Goal: Task Accomplishment & Management: Manage account settings

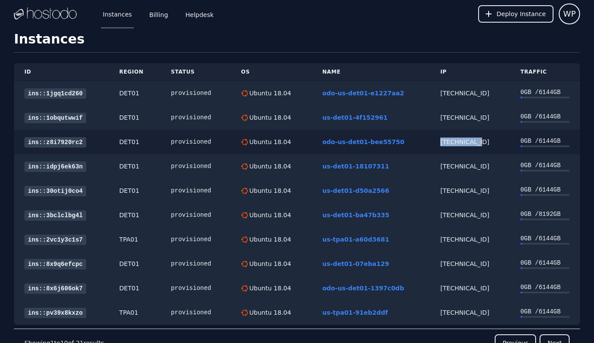
click at [64, 140] on link "ins::z8i7920rc2" at bounding box center [55, 142] width 62 height 10
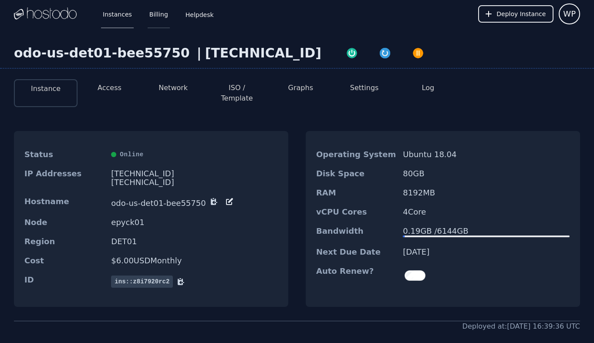
click at [166, 11] on link "Billing" at bounding box center [159, 14] width 22 height 29
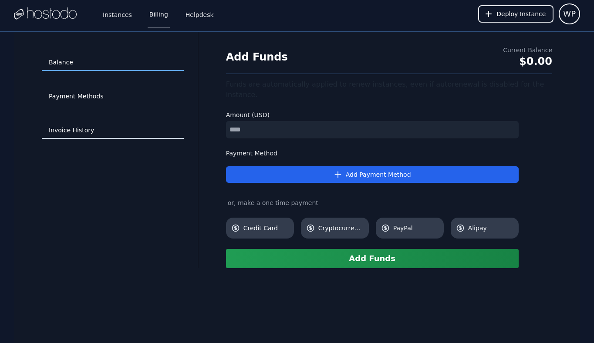
click at [86, 126] on link "Invoice History" at bounding box center [113, 130] width 142 height 17
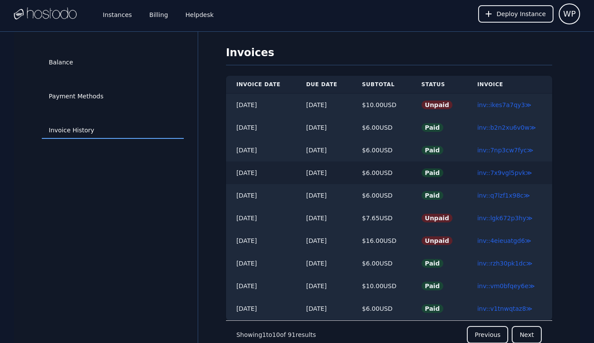
scroll to position [32, 0]
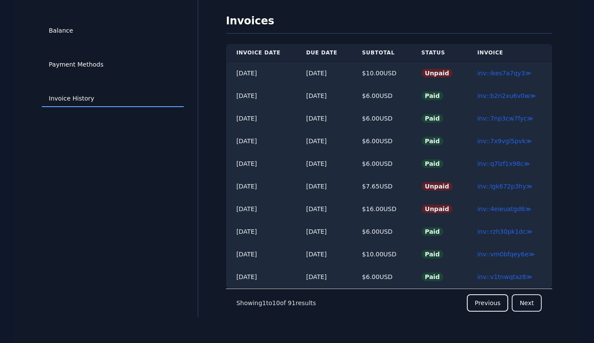
click at [524, 299] on button "Next" at bounding box center [527, 302] width 30 height 17
click at [531, 302] on button "Next" at bounding box center [527, 302] width 30 height 17
click at [485, 305] on button "Previous" at bounding box center [487, 302] width 41 height 17
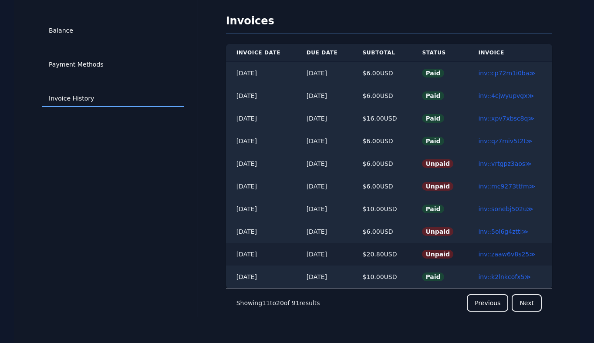
click at [498, 254] on link "inv::zaaw6v8s25 ≫" at bounding box center [507, 254] width 58 height 7
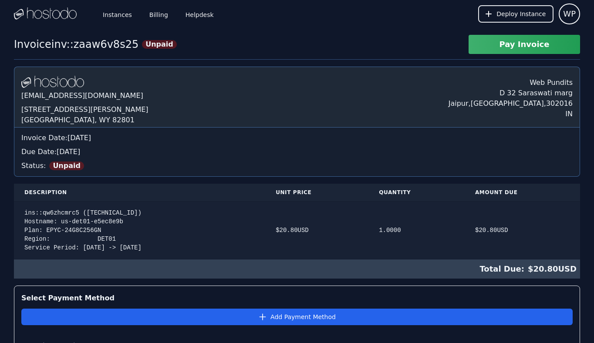
scroll to position [31, 0]
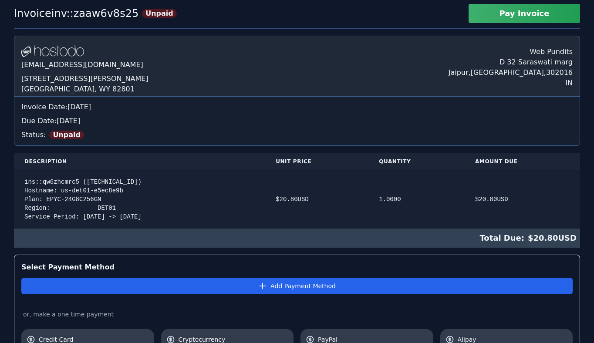
click at [111, 182] on div "ins::qw6zhcmrc5 (66.187.7.49) Hostname: us-det01-e5ec8e9b Plan: EPYC-24G8C256GN…" at bounding box center [139, 200] width 230 height 44
copy div "66.187.7.49"
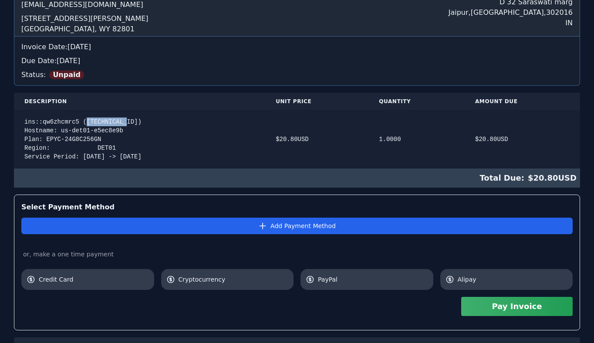
scroll to position [179, 0]
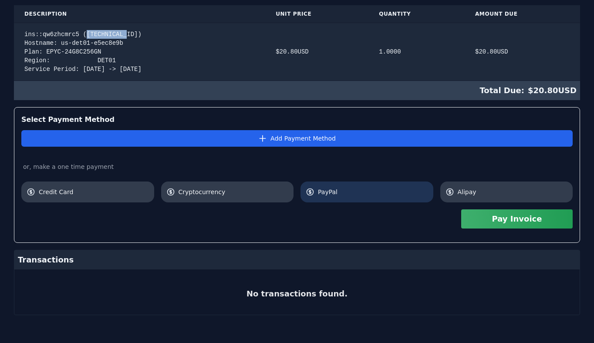
click at [341, 186] on link "PayPal" at bounding box center [367, 192] width 133 height 21
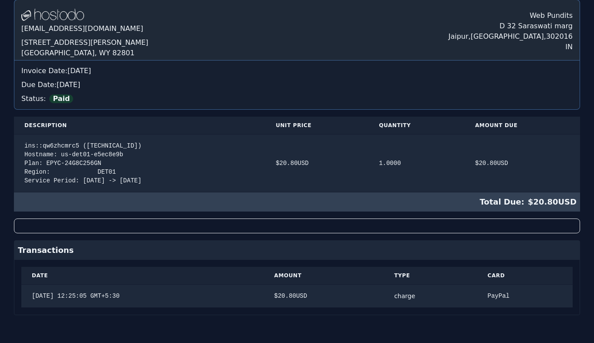
scroll to position [0, 0]
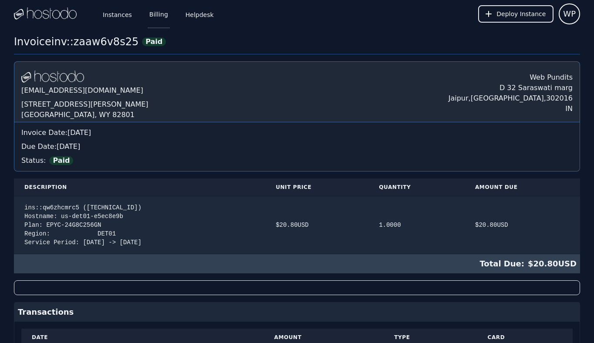
click at [157, 12] on link "Billing" at bounding box center [159, 14] width 22 height 29
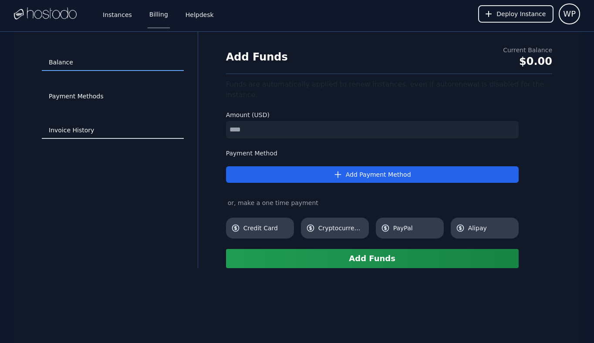
click at [76, 129] on link "Invoice History" at bounding box center [113, 130] width 142 height 17
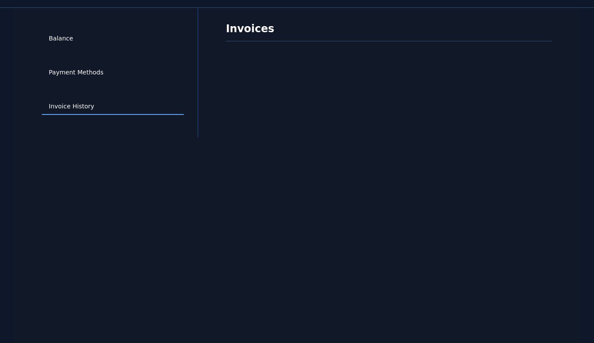
scroll to position [32, 0]
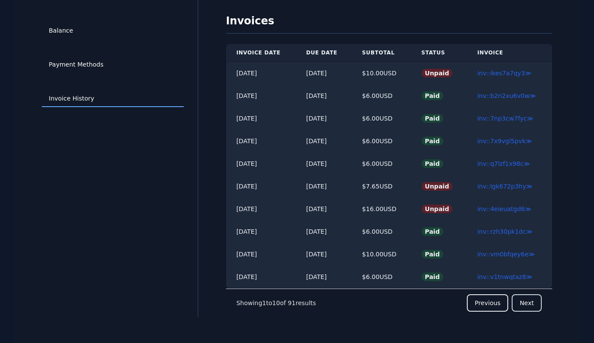
click at [531, 298] on button "Next" at bounding box center [527, 302] width 30 height 17
click at [501, 230] on link "inv::5ol6g4ztti ≫" at bounding box center [503, 231] width 50 height 7
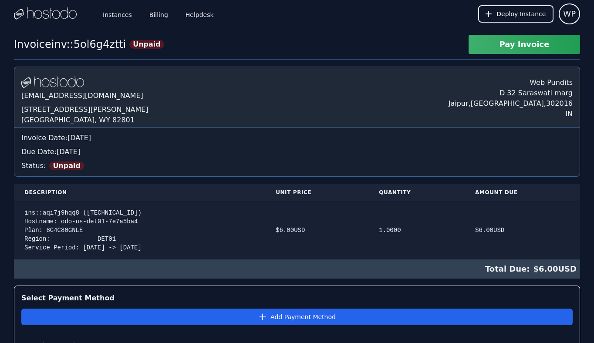
click at [105, 208] on td "ins::aqi7j9hqq8 (38.43.93.166) Hostname: odo-us-det01-7e7a5ba4 Plan: 8G4C80GNLE…" at bounding box center [139, 231] width 251 height 58
click at [113, 211] on div "ins::aqi7j9hqq8 (38.43.93.166) Hostname: odo-us-det01-7e7a5ba4 Plan: 8G4C80GNLE…" at bounding box center [139, 231] width 230 height 44
copy div "38.43.93.166"
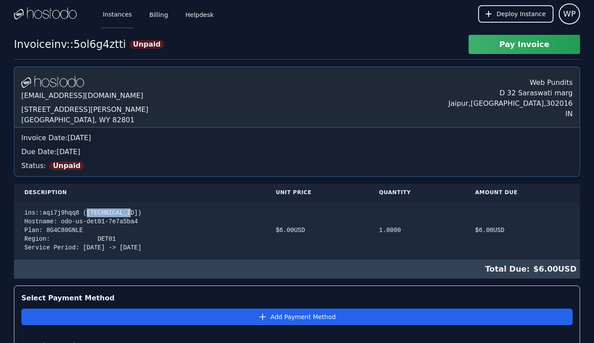
click at [122, 13] on link "Instances" at bounding box center [117, 14] width 33 height 29
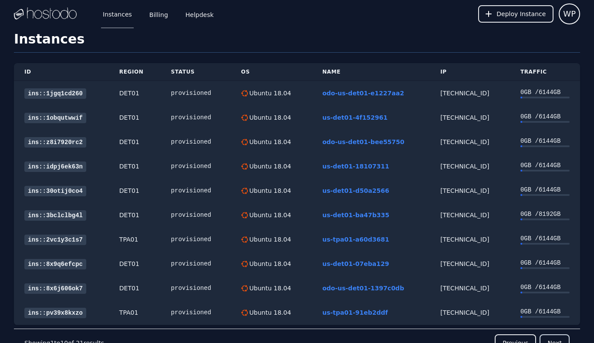
click at [555, 338] on button "Next" at bounding box center [555, 343] width 30 height 17
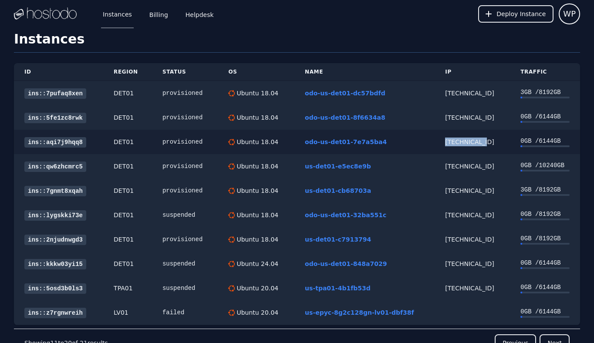
click at [58, 141] on link "ins::aqi7j9hqq8" at bounding box center [55, 142] width 62 height 10
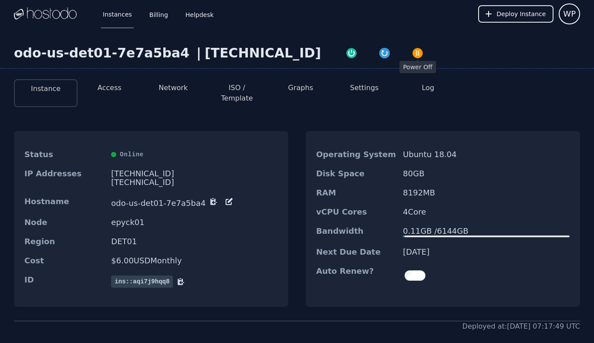
click at [412, 51] on img "button" at bounding box center [418, 53] width 12 height 12
click at [155, 12] on link "Billing" at bounding box center [159, 14] width 22 height 29
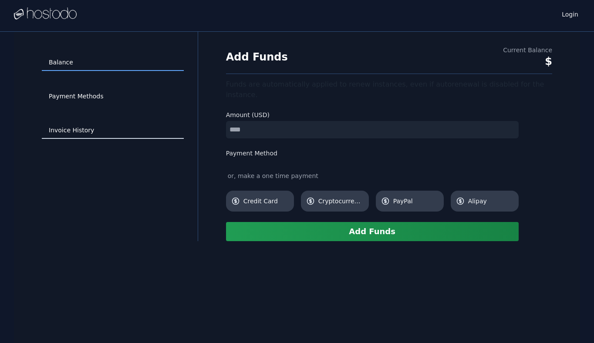
click at [76, 128] on link "Invoice History" at bounding box center [113, 130] width 142 height 17
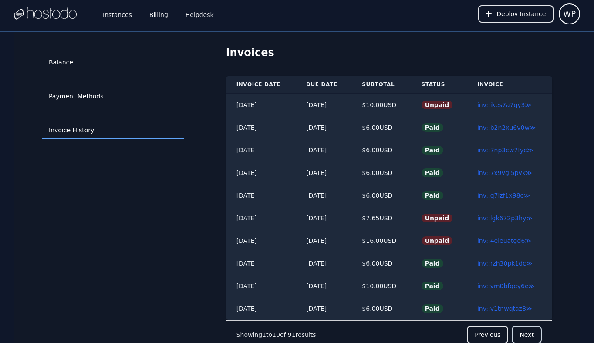
click at [521, 335] on button "Next" at bounding box center [527, 334] width 30 height 17
click at [498, 218] on link "inv::mc9273ttfm ≫" at bounding box center [506, 218] width 57 height 7
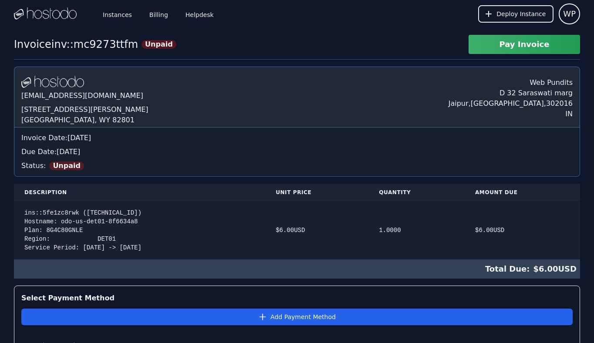
click at [119, 211] on div "ins::5fe1zc8rwk ([TECHNICAL_ID]) Hostname: odo-us-det01-8f6634a8 Plan: 8G4C80GN…" at bounding box center [139, 231] width 230 height 44
copy div "[TECHNICAL_ID]"
click at [122, 15] on link "Instances" at bounding box center [117, 14] width 33 height 29
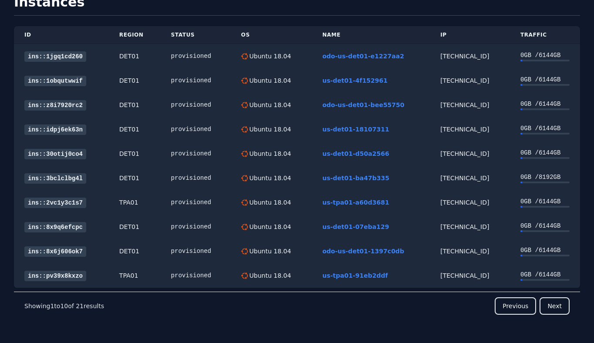
scroll to position [44, 0]
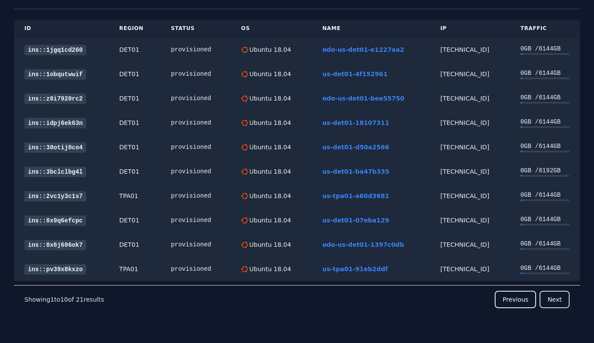
click at [564, 306] on button "Next" at bounding box center [555, 299] width 30 height 17
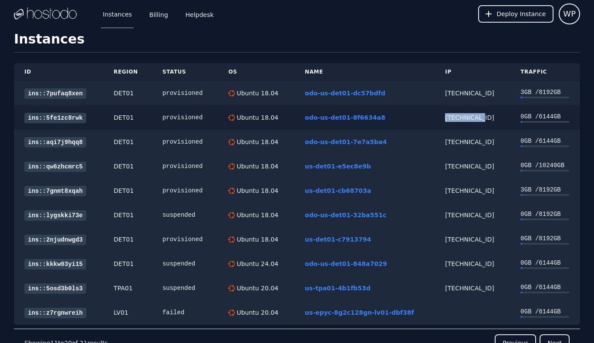
click at [52, 115] on link "ins::5fe1zc8rwk" at bounding box center [55, 118] width 62 height 10
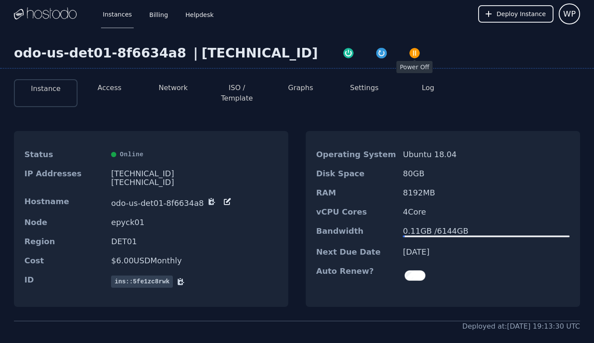
click at [409, 54] on img "button" at bounding box center [415, 53] width 12 height 12
